Goal: Task Accomplishment & Management: Use online tool/utility

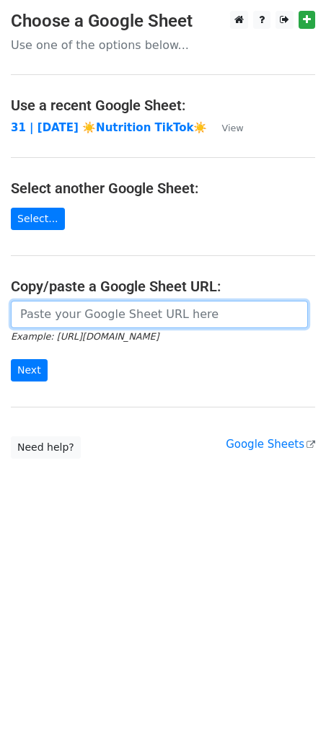
click at [44, 304] on input "url" at bounding box center [159, 314] width 297 height 27
paste input "[URL][DOMAIN_NAME]"
type input "[URL][DOMAIN_NAME]"
click at [11, 359] on input "Next" at bounding box center [29, 370] width 37 height 22
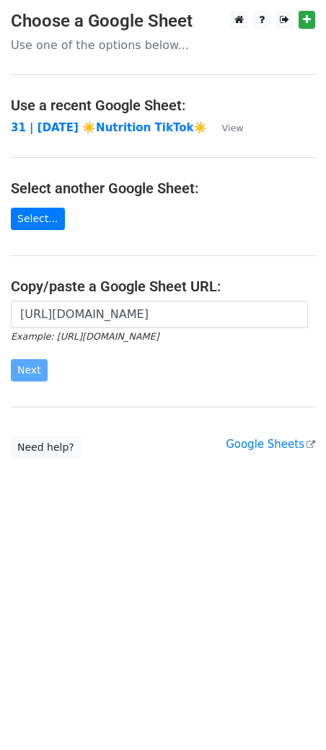
scroll to position [0, 0]
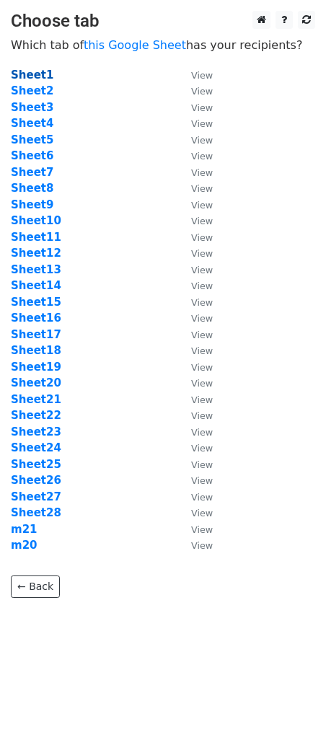
click at [35, 71] on strong "Sheet1" at bounding box center [32, 75] width 43 height 13
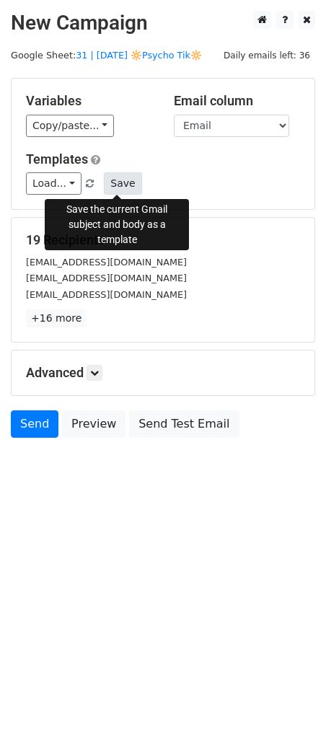
click at [119, 179] on button "Save" at bounding box center [123, 183] width 38 height 22
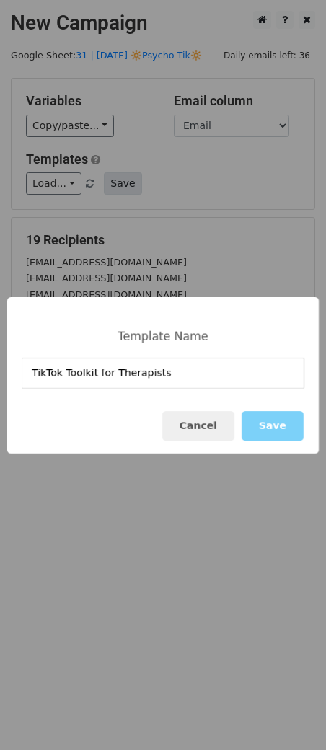
type input "TikTok Toolkit for Therapists"
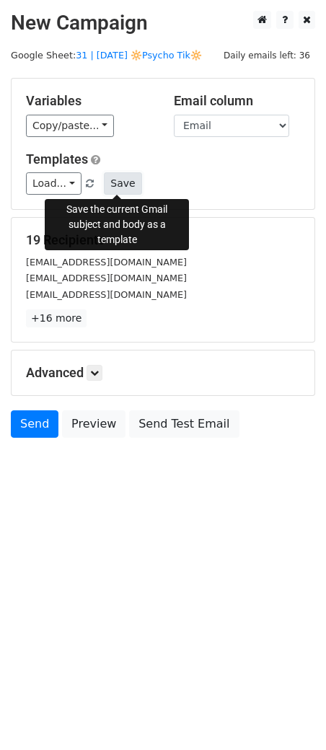
click at [126, 186] on button "Save" at bounding box center [123, 183] width 38 height 22
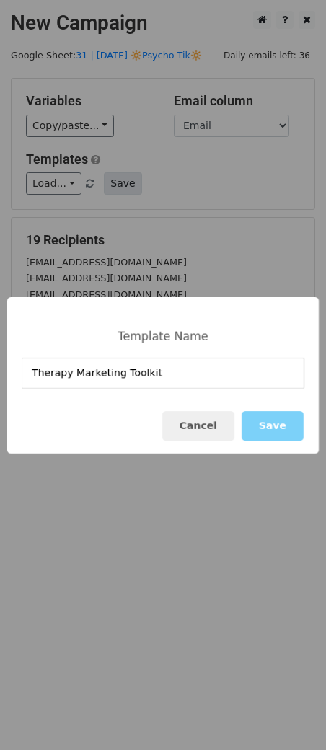
type input "Therapy Marketing Toolkit"
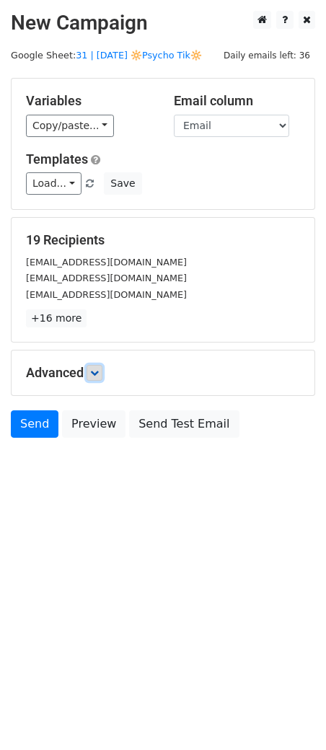
click at [97, 372] on icon at bounding box center [94, 373] width 9 height 9
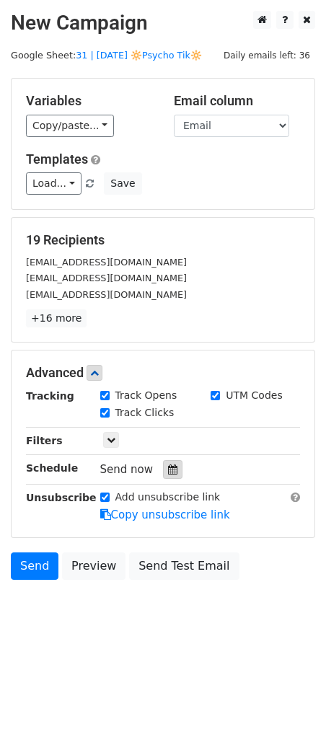
click at [168, 470] on icon at bounding box center [172, 470] width 9 height 10
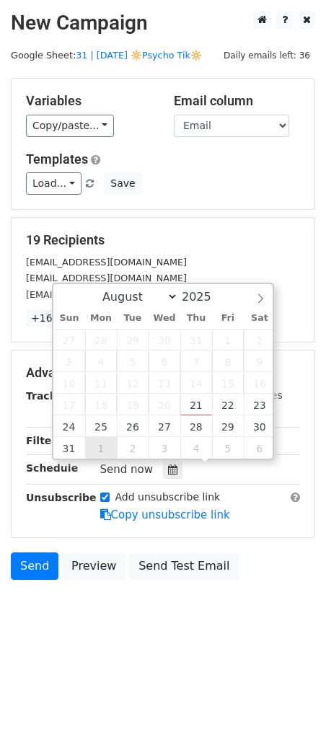
type input "2025-09-01 12:00"
select select "8"
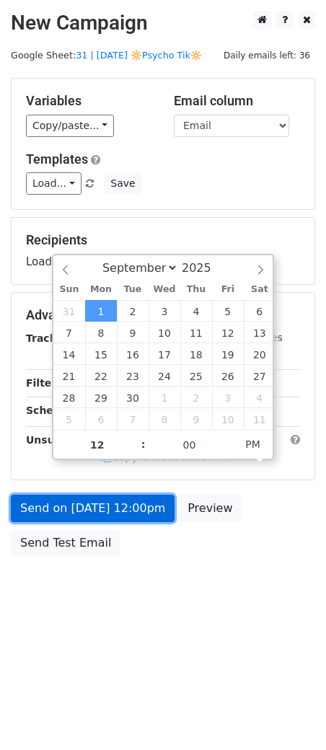
click at [104, 514] on link "Send on Sep 1 at 12:00pm" at bounding box center [93, 508] width 164 height 27
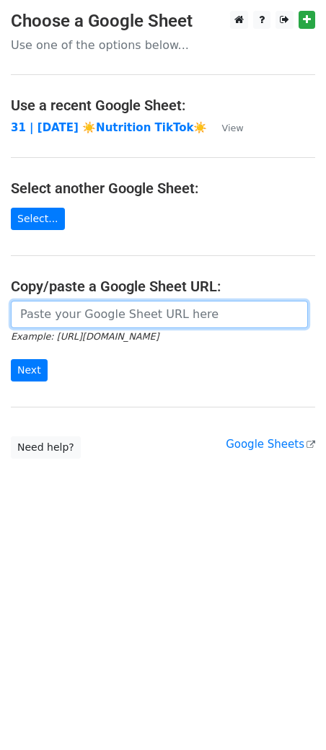
click at [83, 317] on input "url" at bounding box center [159, 314] width 297 height 27
paste input "https://docs.google.com/spreadsheets/d/1dUtO61j9mu2E7bYuDMAp2kK_WtBkUTXi0V62jUg…"
type input "https://docs.google.com/spreadsheets/d/1dUtO61j9mu2E7bYuDMAp2kK_WtBkUTXi0V62jUg…"
click at [11, 359] on input "Next" at bounding box center [29, 370] width 37 height 22
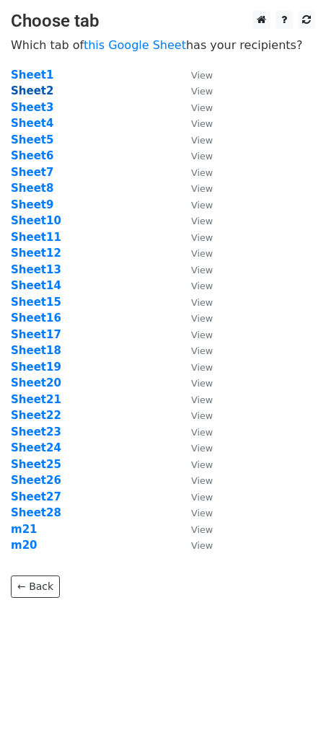
click at [43, 93] on strong "Sheet2" at bounding box center [32, 90] width 43 height 13
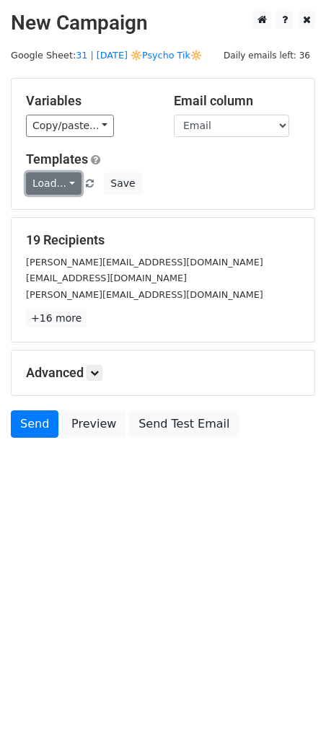
click at [35, 188] on link "Load..." at bounding box center [54, 183] width 56 height 22
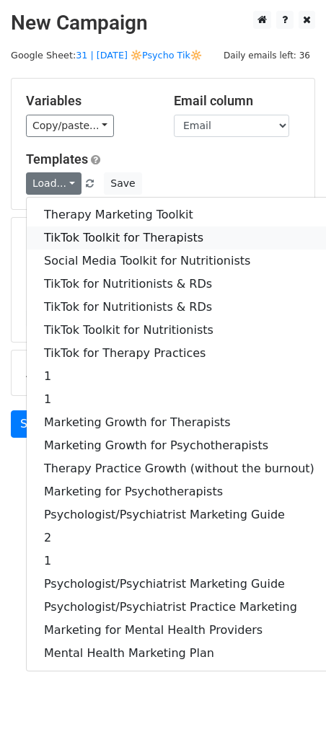
click at [96, 242] on link "TikTok Toolkit for Therapists" at bounding box center [179, 238] width 305 height 23
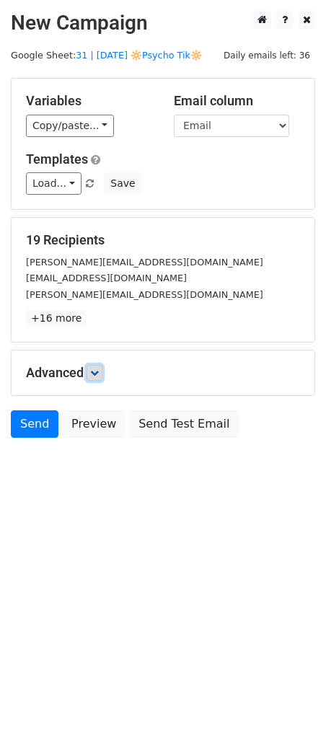
click at [102, 376] on link at bounding box center [95, 373] width 16 height 16
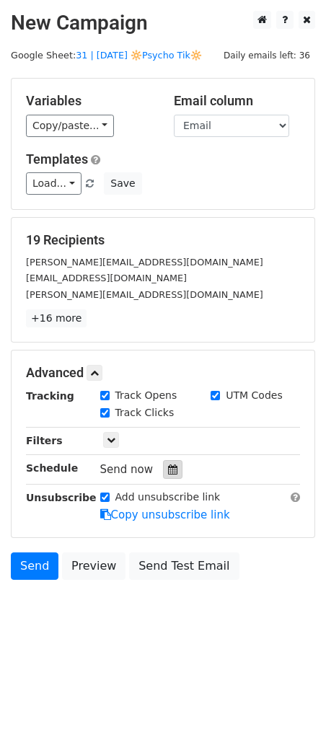
click at [168, 471] on icon at bounding box center [172, 470] width 9 height 10
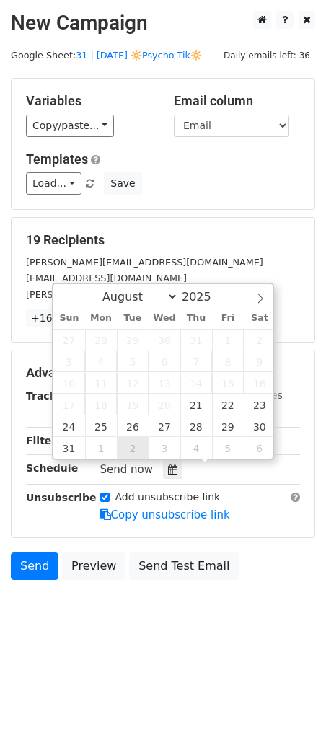
type input "2025-09-02 12:00"
select select "8"
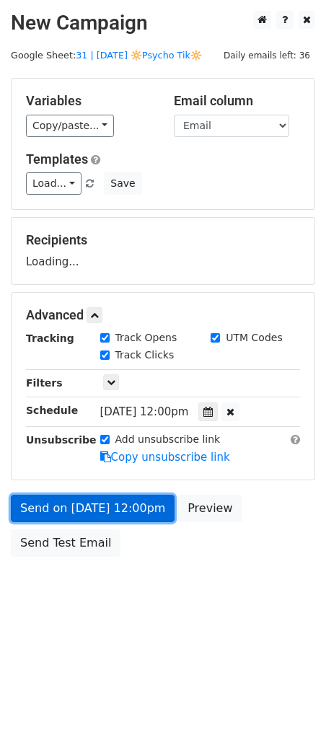
click at [108, 505] on link "Send on Sep 2 at 12:00pm" at bounding box center [93, 508] width 164 height 27
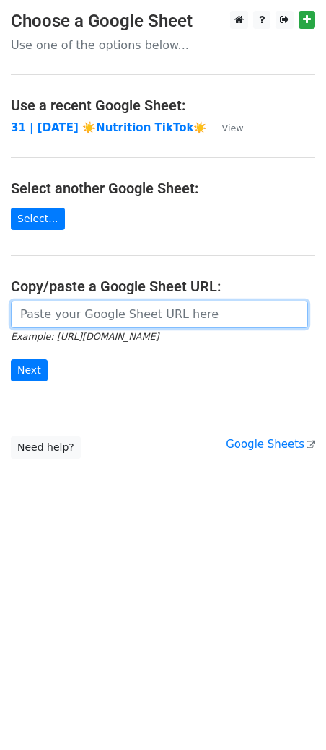
click at [103, 312] on input "url" at bounding box center [159, 314] width 297 height 27
paste input "[URL][DOMAIN_NAME]"
type input "[URL][DOMAIN_NAME]"
click at [11, 359] on input "Next" at bounding box center [29, 370] width 37 height 22
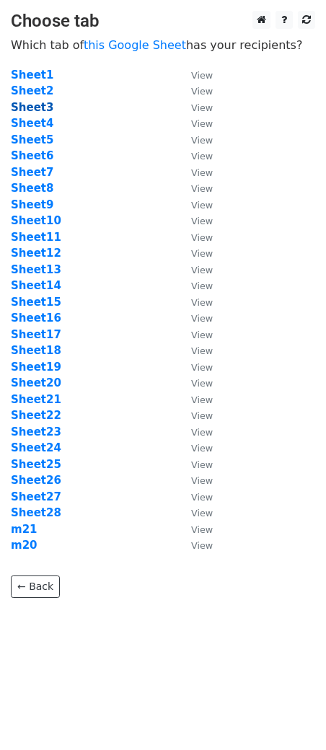
click at [44, 107] on strong "Sheet3" at bounding box center [32, 107] width 43 height 13
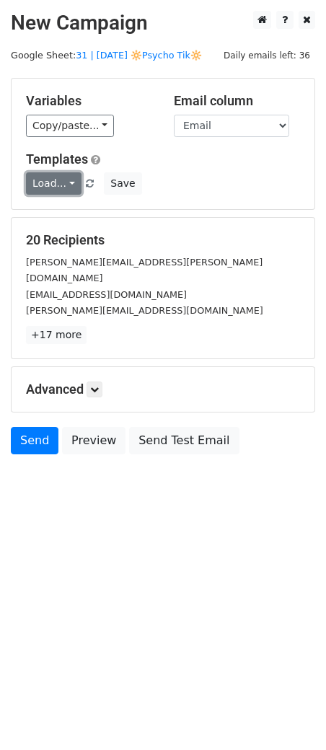
click at [44, 185] on link "Load..." at bounding box center [54, 183] width 56 height 22
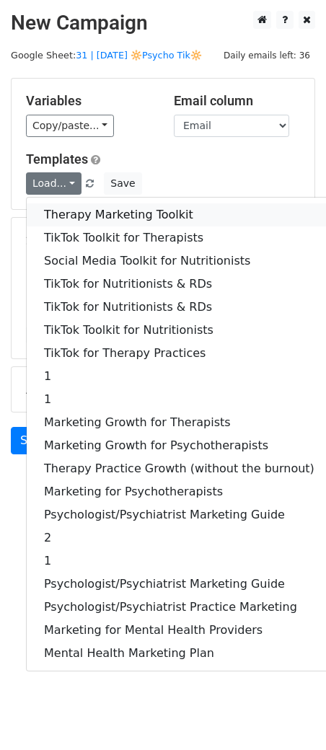
click at [53, 206] on link "Therapy Marketing Toolkit" at bounding box center [179, 214] width 305 height 23
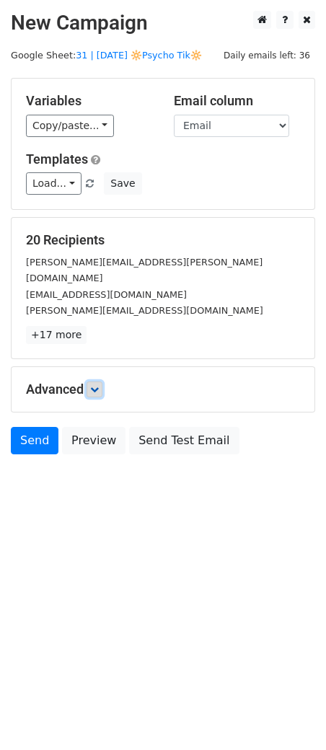
click at [93, 382] on link at bounding box center [95, 390] width 16 height 16
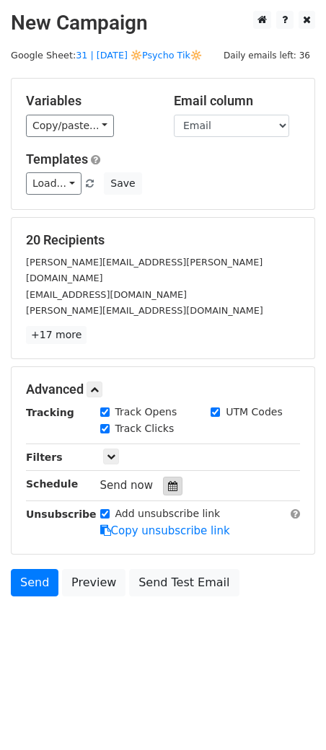
click at [171, 481] on icon at bounding box center [172, 486] width 9 height 10
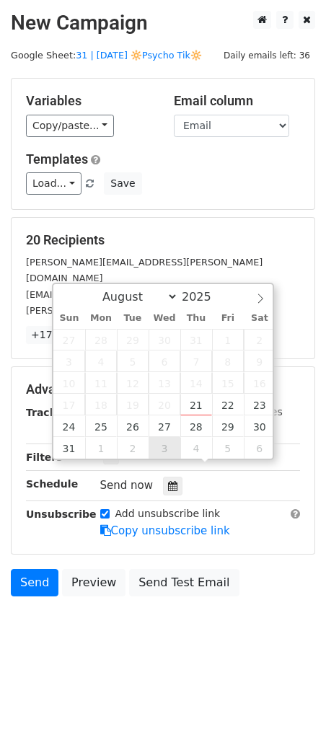
type input "[DATE] 12:00"
select select "8"
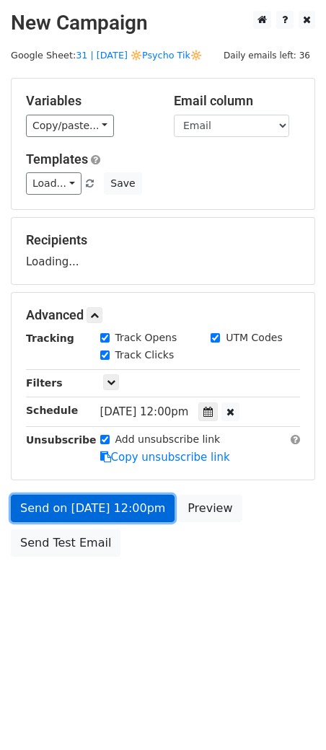
click at [135, 509] on link "Send on [DATE] 12:00pm" at bounding box center [93, 508] width 164 height 27
